Goal: Find specific page/section: Find specific page/section

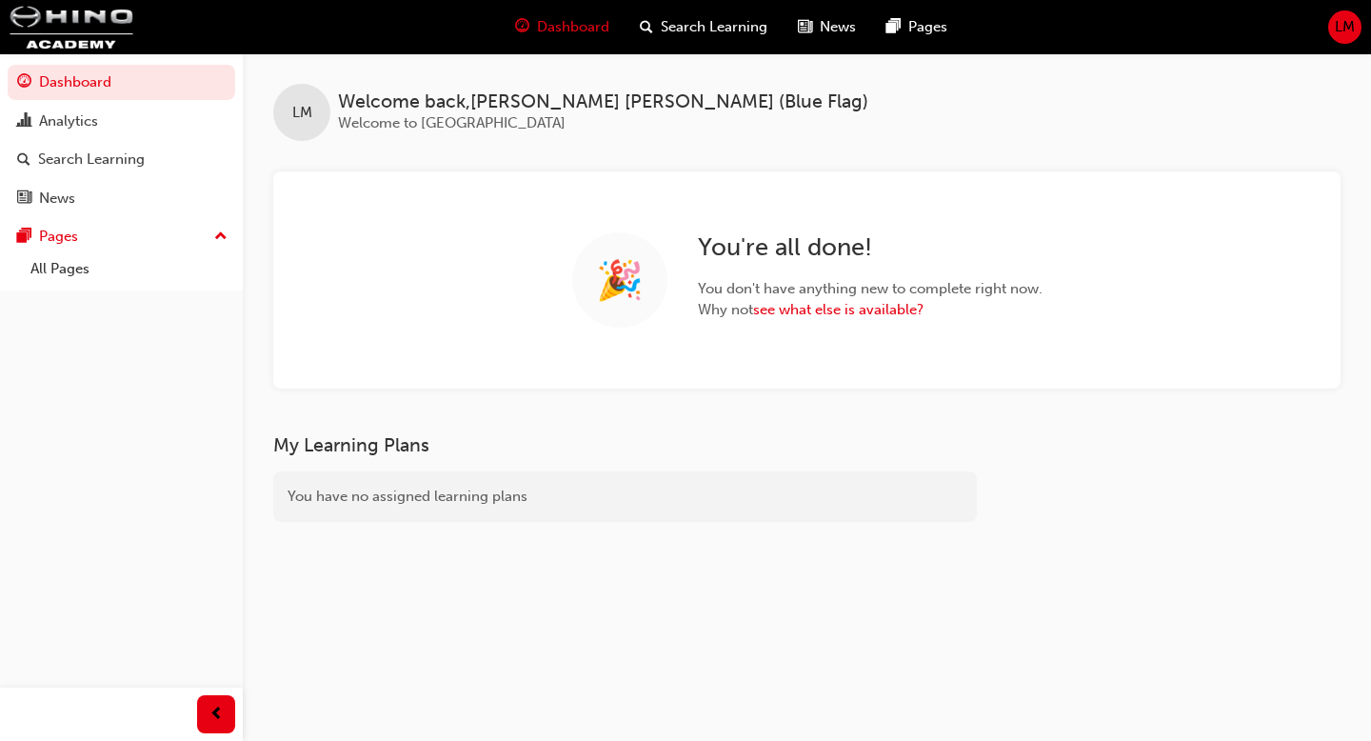
click at [1336, 29] on span "LM" at bounding box center [1345, 27] width 20 height 22
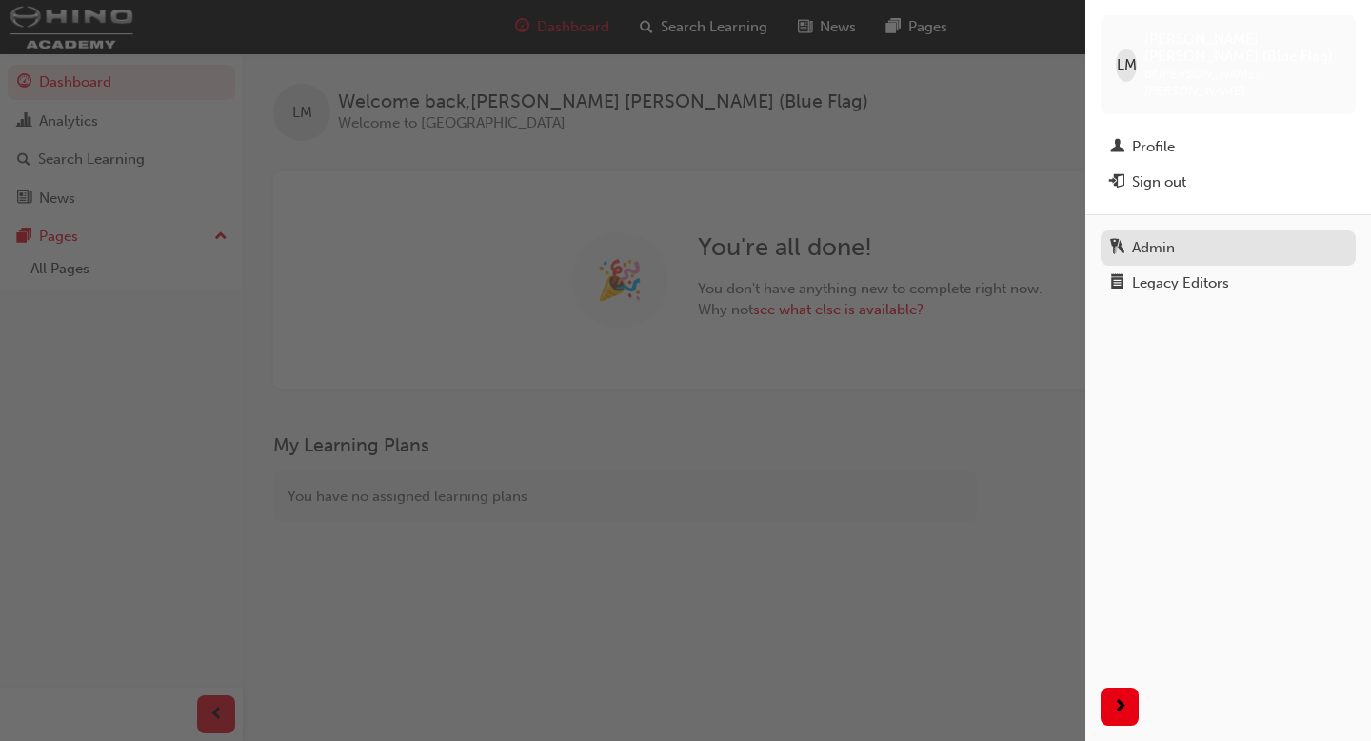
click at [1166, 237] on div "Admin" at bounding box center [1153, 248] width 43 height 22
